Goal: Task Accomplishment & Management: Manage account settings

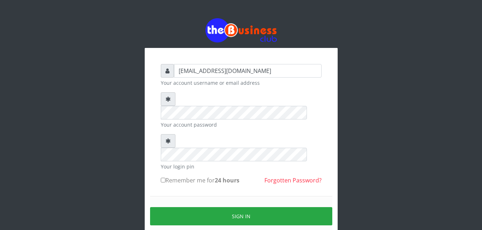
type input "[EMAIL_ADDRESS][DOMAIN_NAME]"
click at [165, 178] on input "Remember me for 24 hours" at bounding box center [163, 180] width 5 height 5
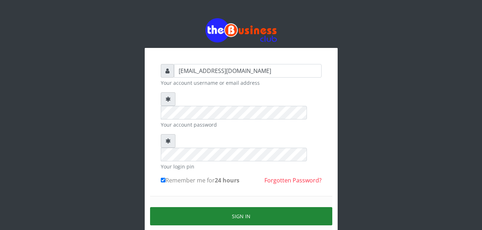
click at [237, 207] on button "Sign in" at bounding box center [241, 216] width 182 height 18
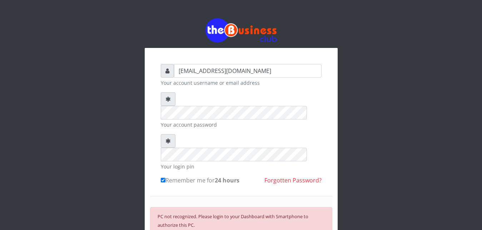
click at [323, 216] on div "PC not recognized. Please login to your Dashboard with Smartphone to authorize …" at bounding box center [241, 229] width 182 height 44
click at [313, 207] on div "PC not recognized. Please login to your Dashboard with Smartphone to authorize …" at bounding box center [241, 229] width 182 height 44
click at [220, 176] on b "24 hours" at bounding box center [227, 180] width 25 height 8
click at [165, 178] on input "Remember me for 24 hours" at bounding box center [163, 180] width 5 height 5
click at [220, 176] on b "24 hours" at bounding box center [227, 180] width 25 height 8
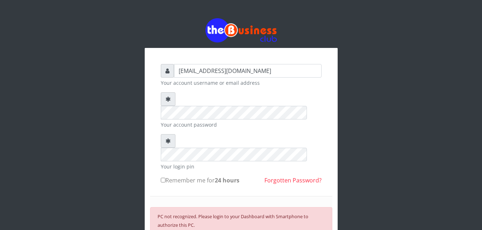
click at [165, 178] on input "Remember me for 24 hours" at bounding box center [163, 180] width 5 height 5
click at [220, 176] on b "24 hours" at bounding box center [227, 180] width 25 height 8
click at [165, 178] on input "Remember me for 24 hours" at bounding box center [163, 180] width 5 height 5
click at [220, 176] on b "24 hours" at bounding box center [227, 180] width 25 height 8
click at [165, 178] on input "Remember me for 24 hours" at bounding box center [163, 180] width 5 height 5
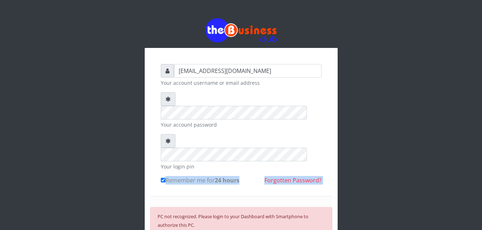
click at [220, 176] on b "24 hours" at bounding box center [227, 180] width 25 height 8
click at [165, 178] on input "Remember me for 24 hours" at bounding box center [163, 180] width 5 height 5
click at [220, 176] on b "24 hours" at bounding box center [227, 180] width 25 height 8
click at [165, 178] on input "Remember me for 24 hours" at bounding box center [163, 180] width 5 height 5
click at [166, 176] on label "Remember me for 24 hours" at bounding box center [200, 180] width 79 height 9
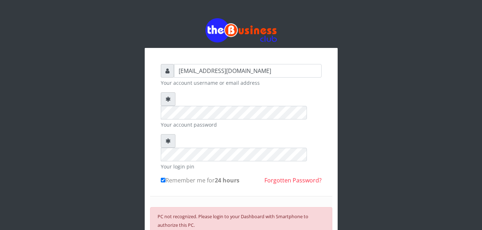
click at [165, 178] on input "Remember me for 24 hours" at bounding box center [163, 180] width 5 height 5
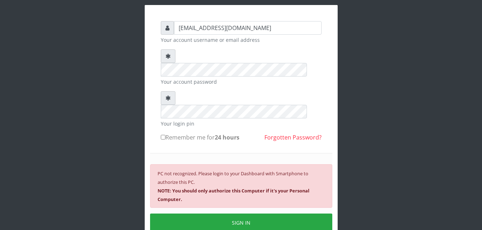
scroll to position [44, 0]
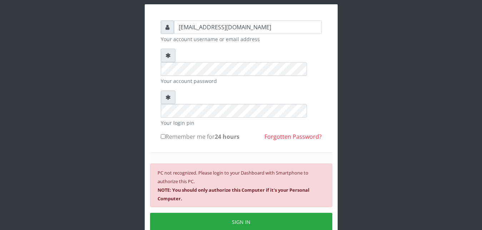
click at [163, 134] on input "Remember me for 24 hours" at bounding box center [163, 136] width 5 height 5
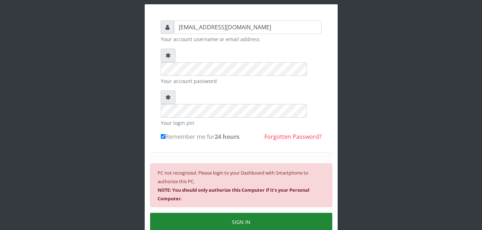
click at [239, 213] on button "SIGN IN" at bounding box center [241, 222] width 182 height 18
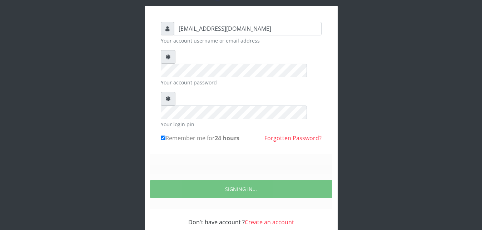
scroll to position [27, 0]
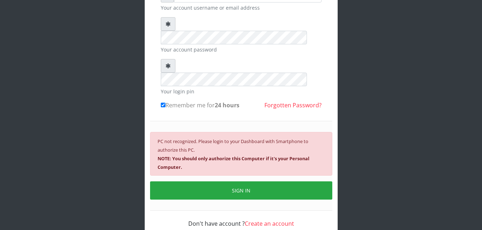
scroll to position [75, 0]
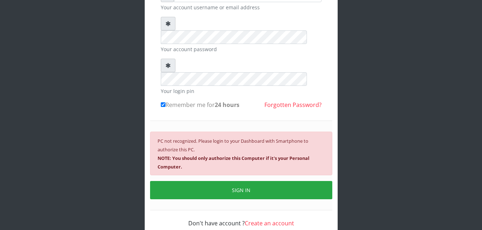
click at [163, 102] on input "Remember me for 24 hours" at bounding box center [163, 104] width 5 height 5
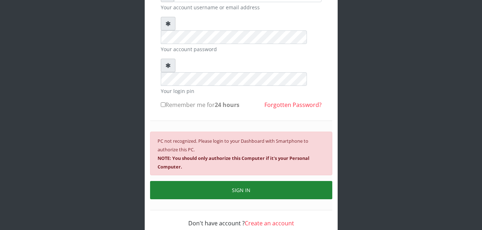
click at [234, 181] on button "SIGN IN" at bounding box center [241, 190] width 182 height 18
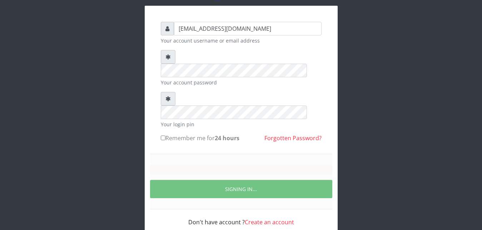
scroll to position [27, 0]
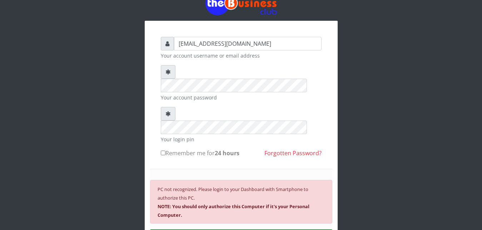
click at [163, 150] on input "Remember me for 24 hours" at bounding box center [163, 152] width 5 height 5
checkbox input "true"
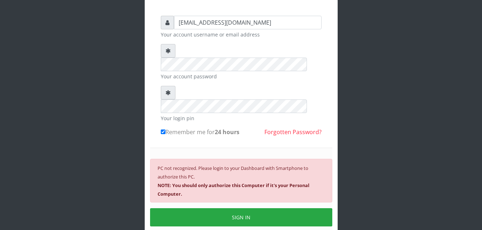
scroll to position [0, 0]
